Goal: Find specific page/section: Find specific page/section

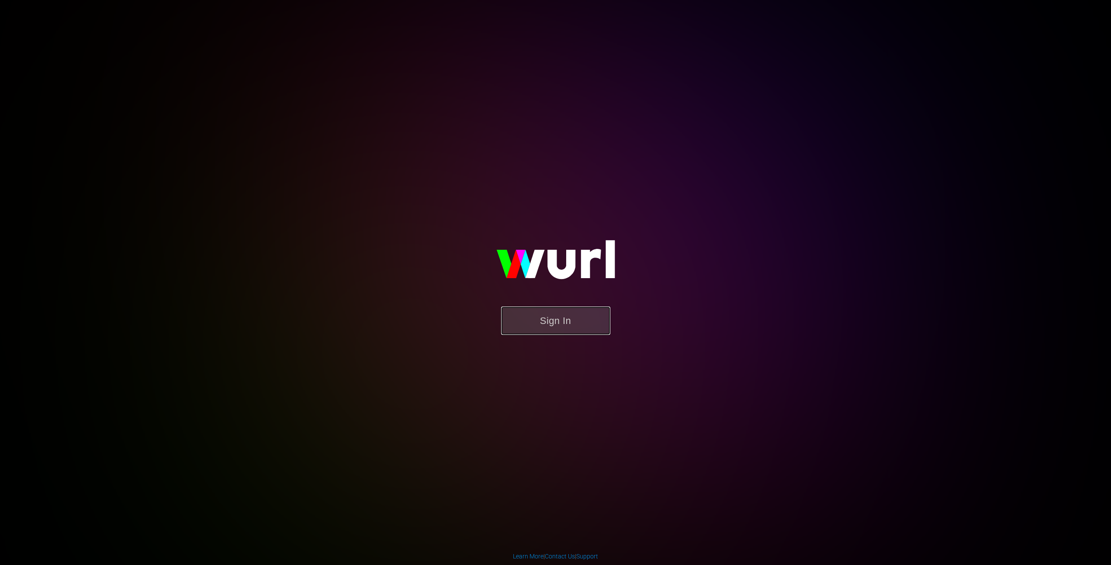
click at [583, 322] on button "Sign In" at bounding box center [555, 321] width 109 height 28
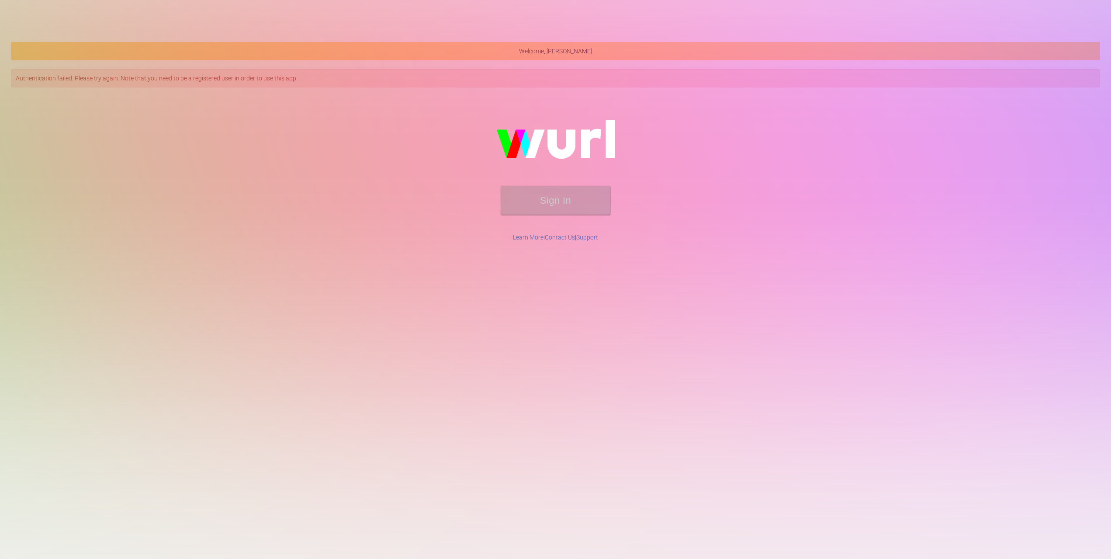
click at [573, 92] on div "Sign In" at bounding box center [555, 162] width 1089 height 141
click at [563, 92] on div "Sign In" at bounding box center [555, 162] width 1089 height 141
drag, startPoint x: 418, startPoint y: 62, endPoint x: 249, endPoint y: 122, distance: 179.1
click at [260, 92] on div "Sign In" at bounding box center [555, 162] width 1089 height 141
click at [262, 182] on div "Sign In" at bounding box center [555, 162] width 1087 height 139
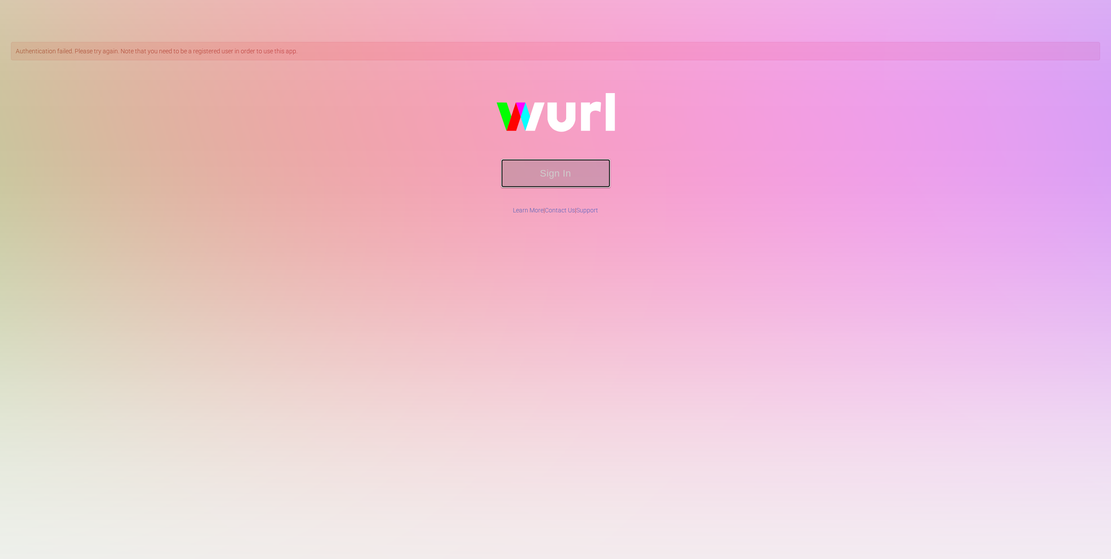
click at [528, 173] on button "Sign In" at bounding box center [555, 173] width 109 height 28
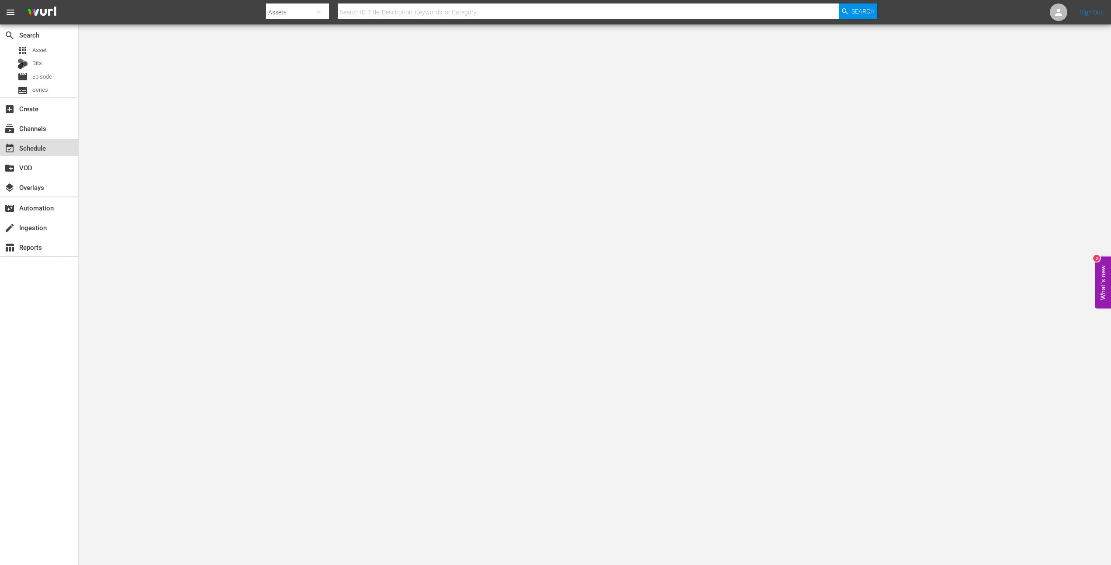
click at [31, 148] on div "event_available Schedule" at bounding box center [24, 147] width 49 height 8
click at [56, 117] on div "add_box Create" at bounding box center [39, 108] width 78 height 20
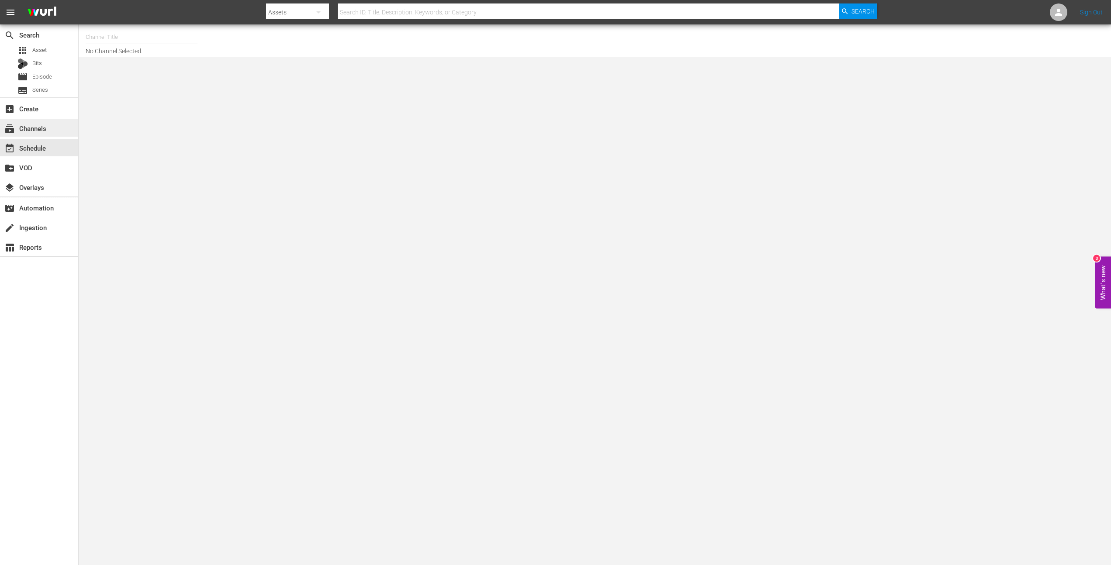
click at [54, 124] on div "subscriptions Channels" at bounding box center [39, 127] width 78 height 17
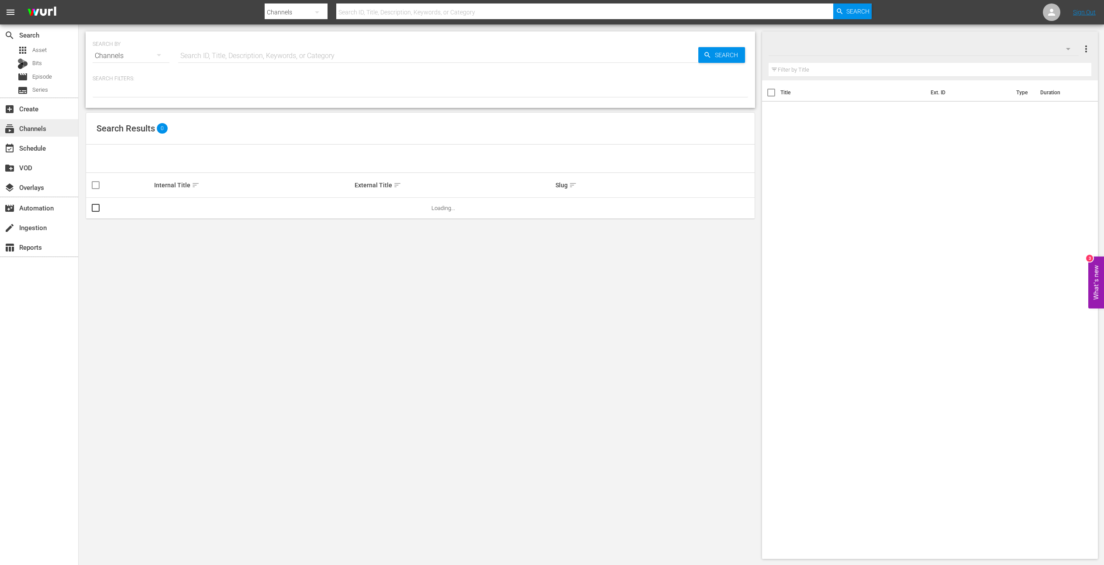
click at [34, 129] on div "subscriptions Channels" at bounding box center [24, 127] width 49 height 8
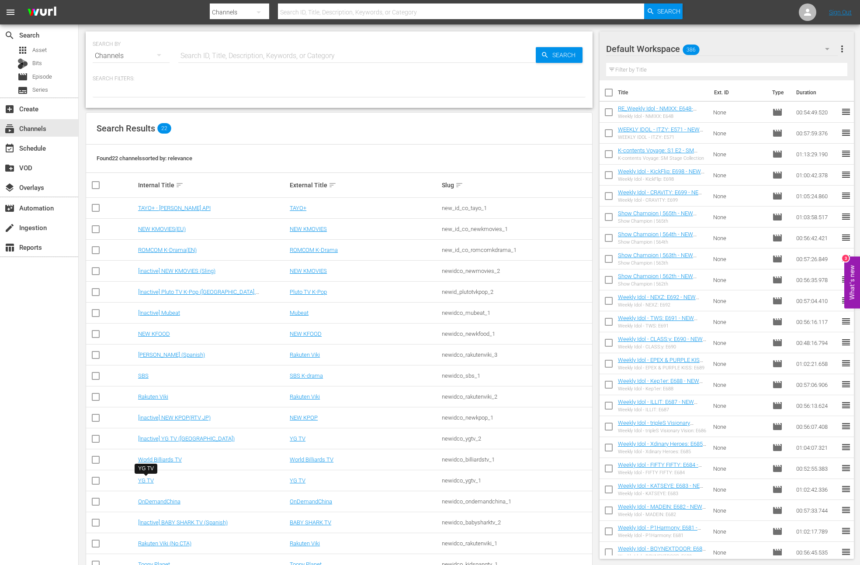
click at [52, 399] on div "search Search apps Asset Bits movie Episode subtitles Series add_box Create sub…" at bounding box center [39, 306] width 79 height 565
